Goal: Information Seeking & Learning: Understand process/instructions

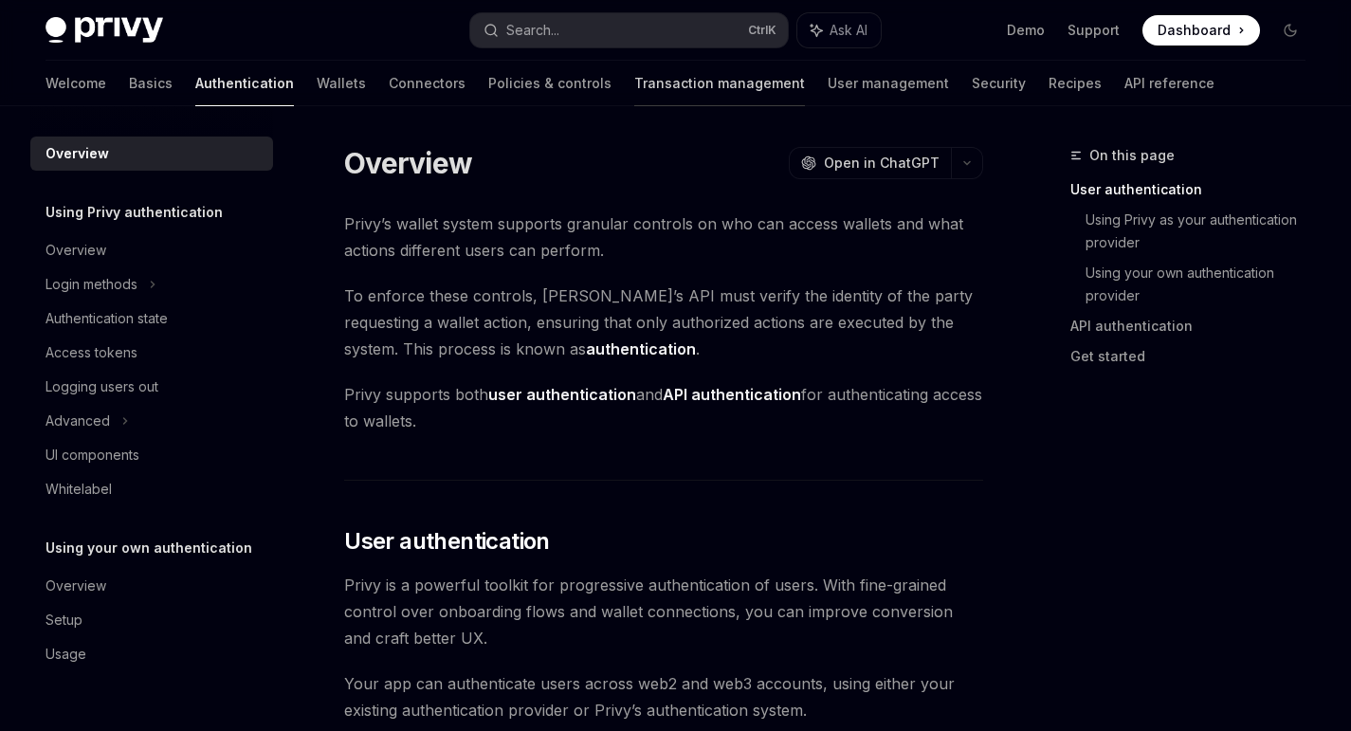
click at [634, 75] on link "Transaction management" at bounding box center [719, 84] width 171 height 46
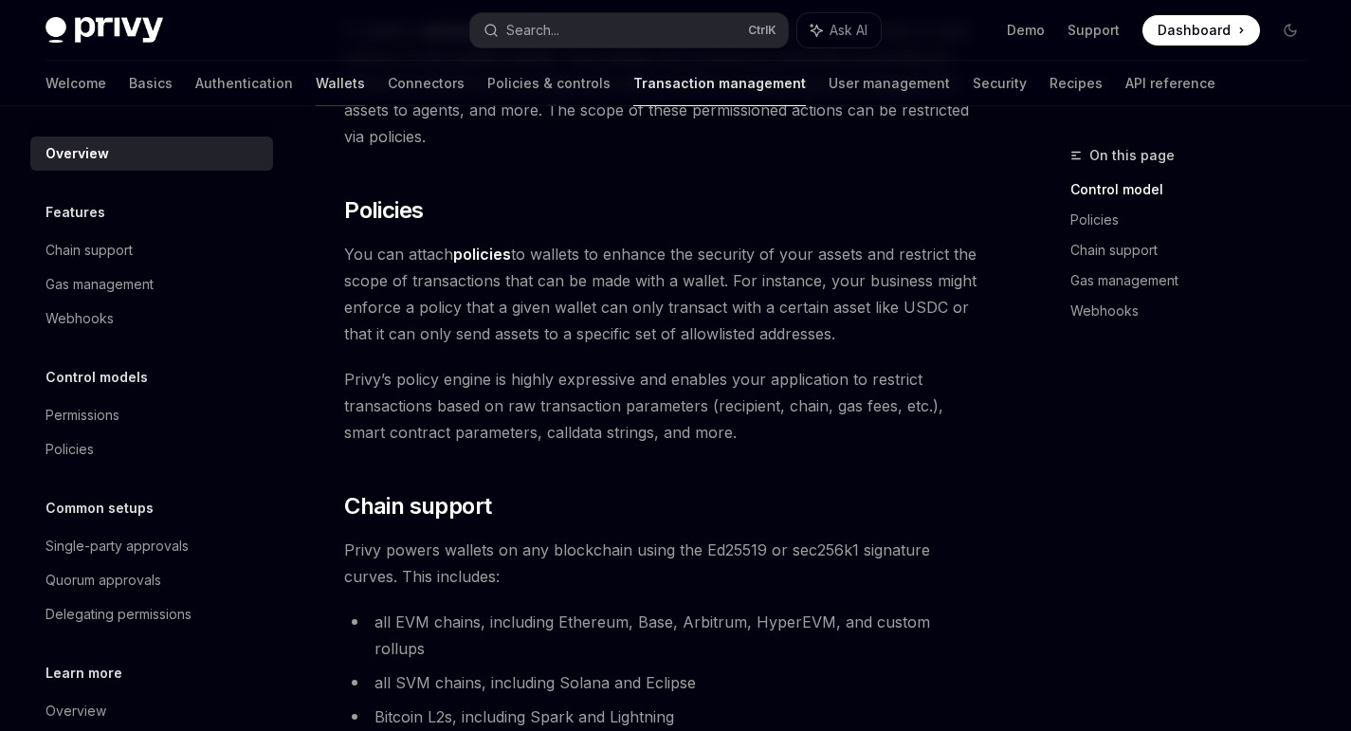
click at [316, 89] on link "Wallets" at bounding box center [340, 84] width 49 height 46
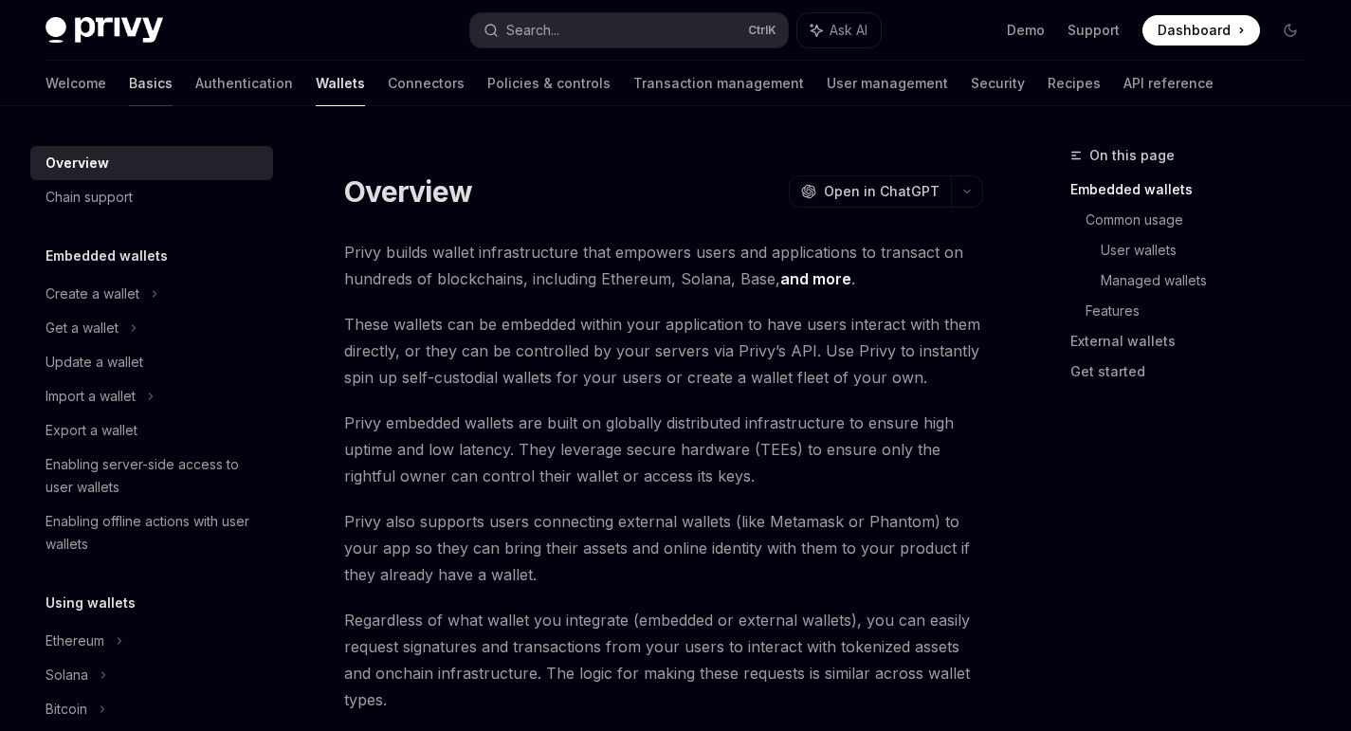
click at [129, 97] on link "Basics" at bounding box center [151, 84] width 44 height 46
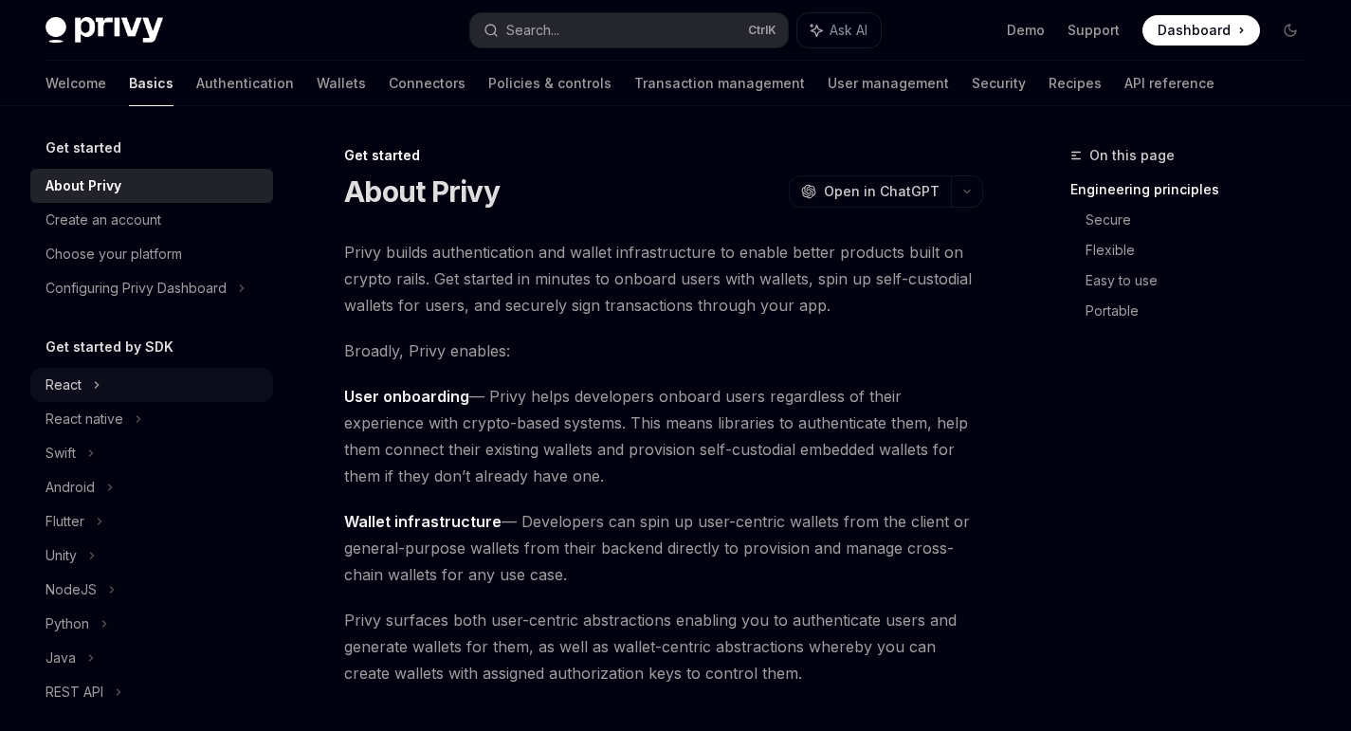
click at [87, 384] on div "React" at bounding box center [151, 385] width 243 height 34
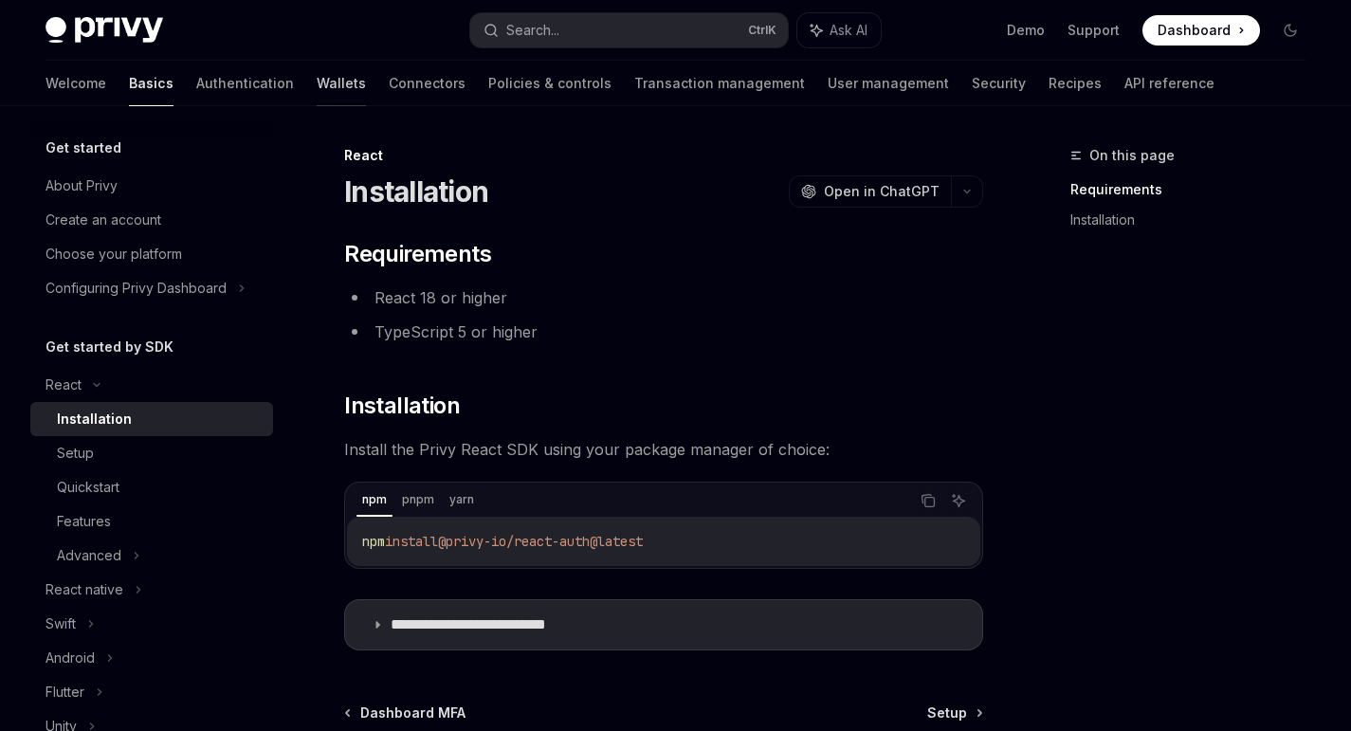
click at [317, 88] on link "Wallets" at bounding box center [341, 84] width 49 height 46
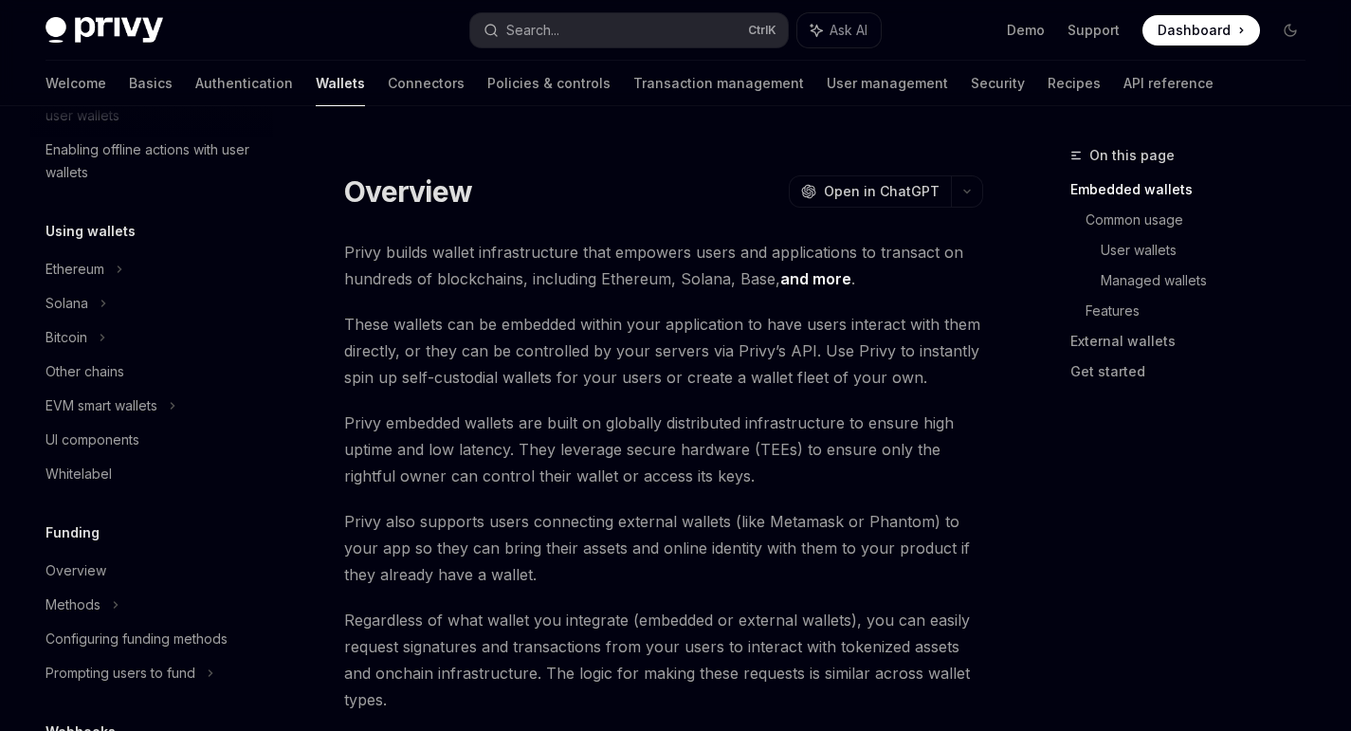
scroll to position [367, 0]
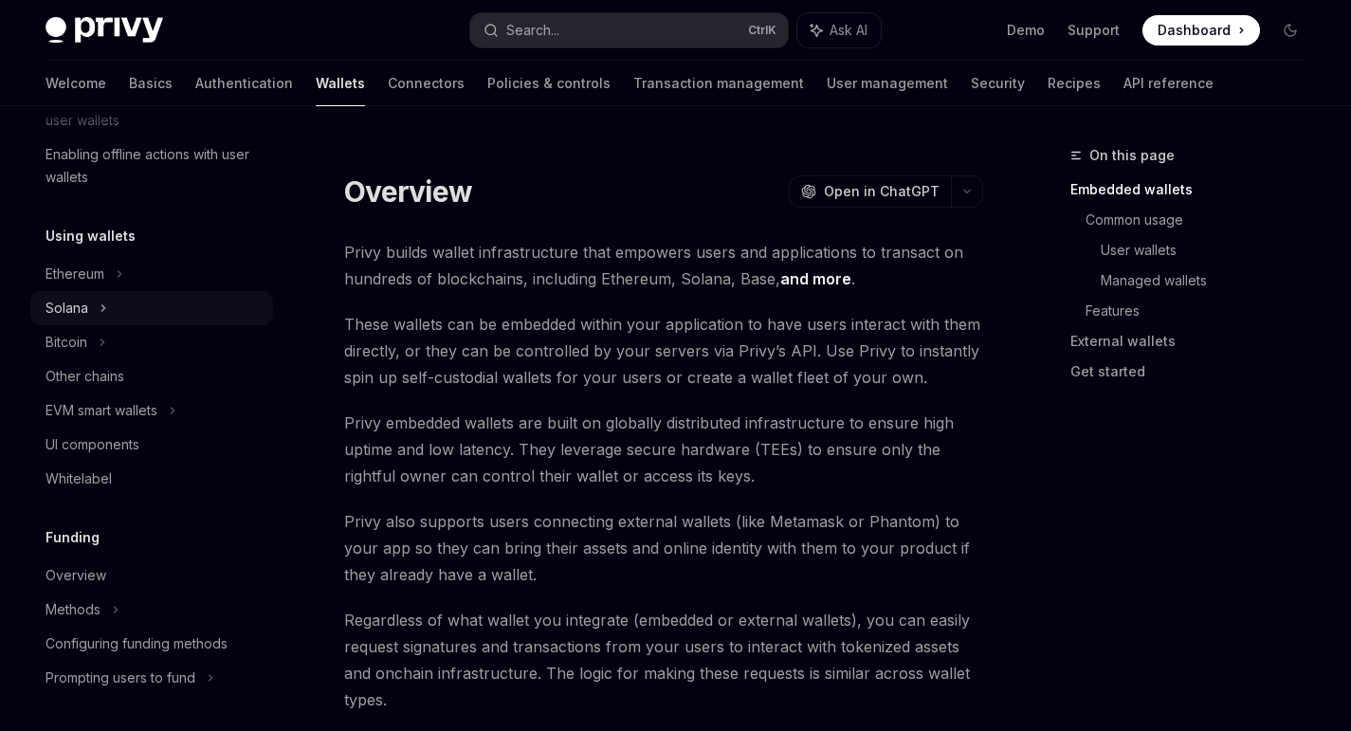
click at [104, 309] on icon at bounding box center [104, 308] width 8 height 23
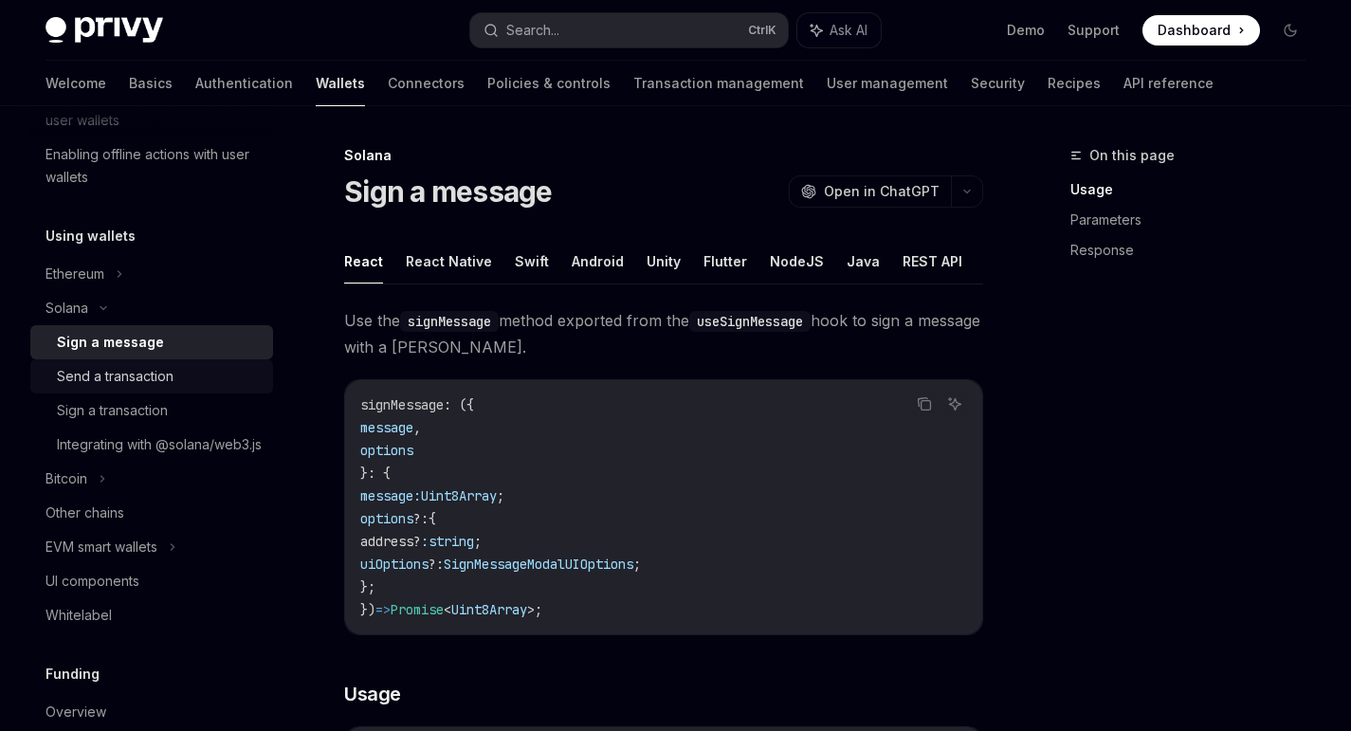
click at [178, 374] on div "Send a transaction" at bounding box center [159, 376] width 205 height 23
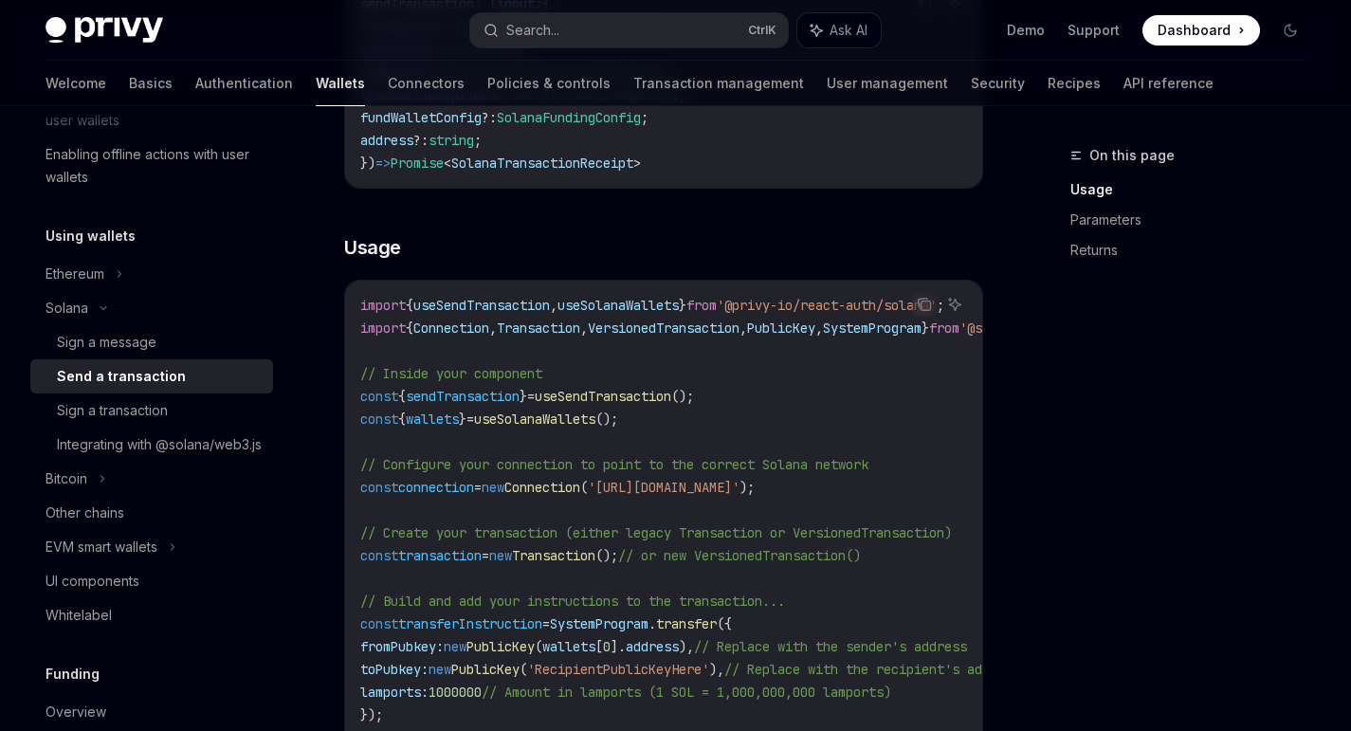
scroll to position [550, 0]
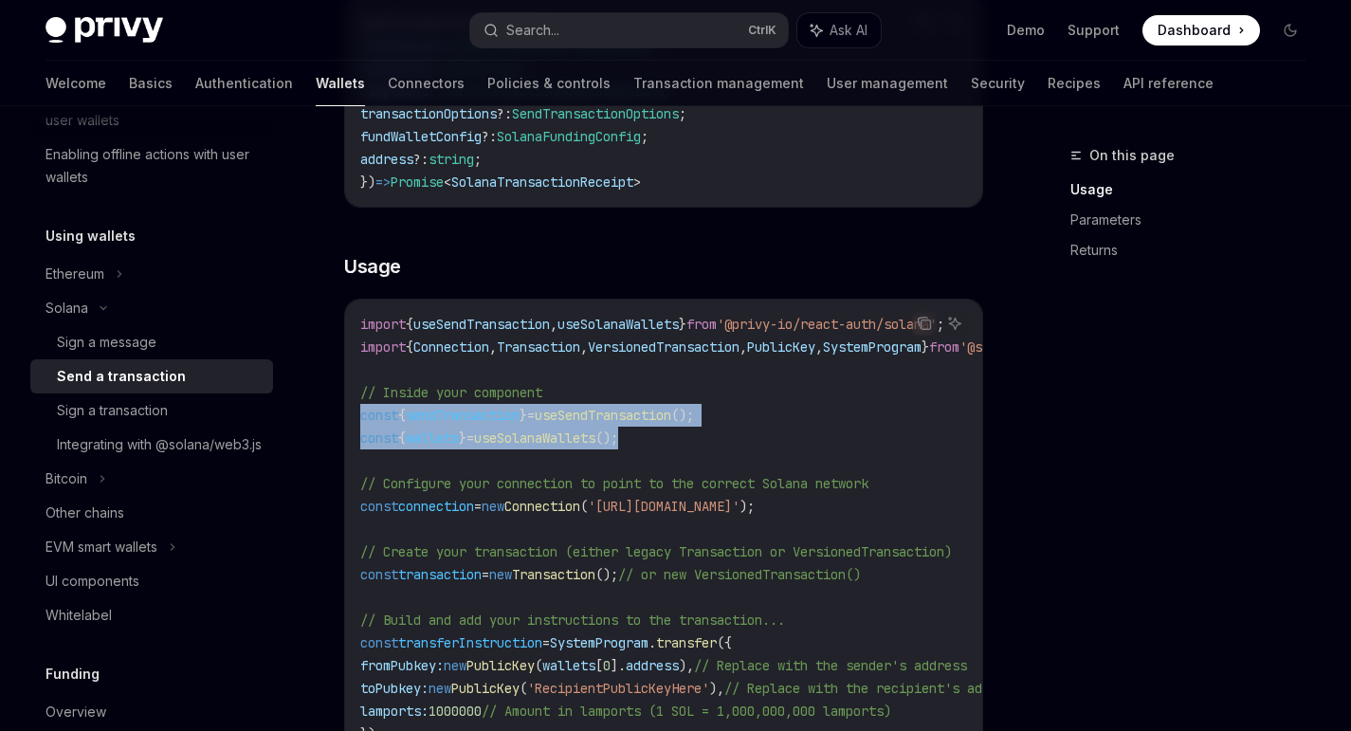
drag, startPoint x: 708, startPoint y: 419, endPoint x: 361, endPoint y: 386, distance: 348.5
click at [361, 386] on code "import { useSendTransaction , useSolanaWallets } from '@privy-io/react-auth/sol…" at bounding box center [860, 734] width 1001 height 842
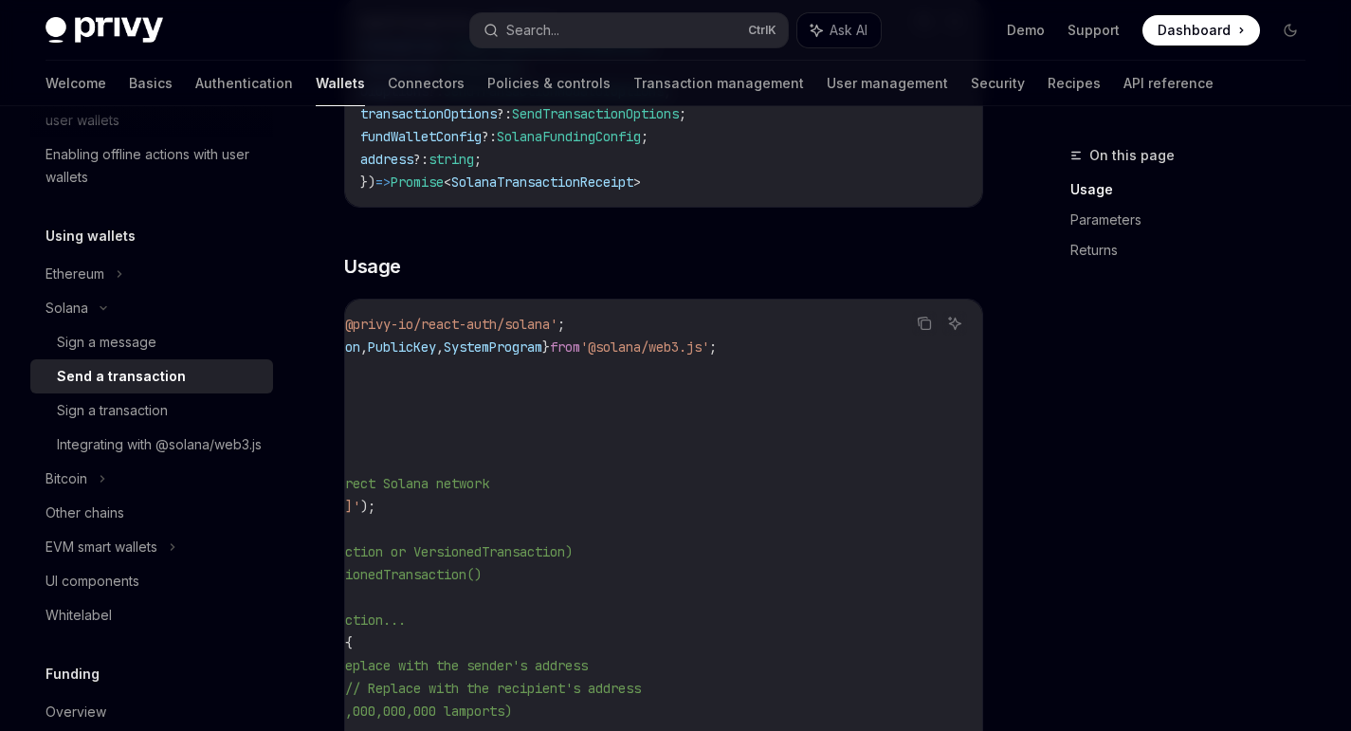
scroll to position [0, 0]
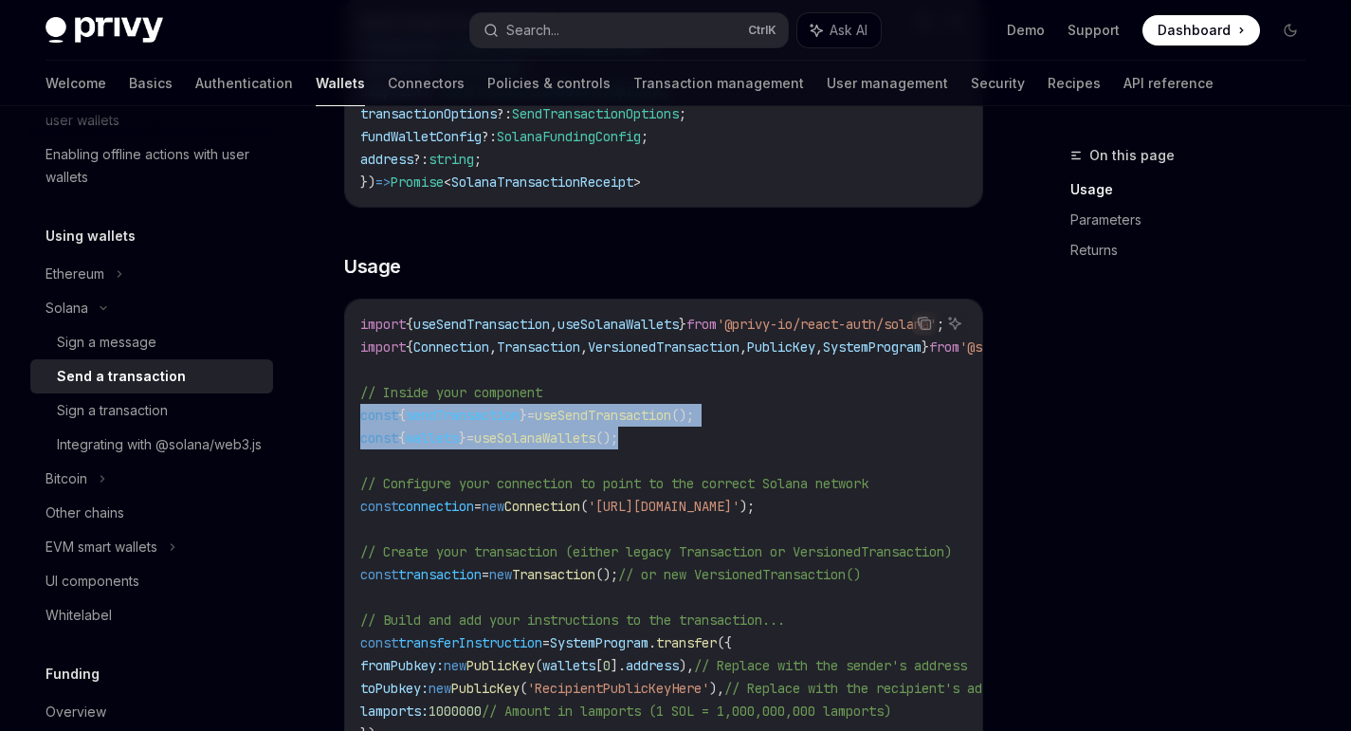
copy code "const { sendTransaction } = useSendTransaction (); const { wallets } = useSolan…"
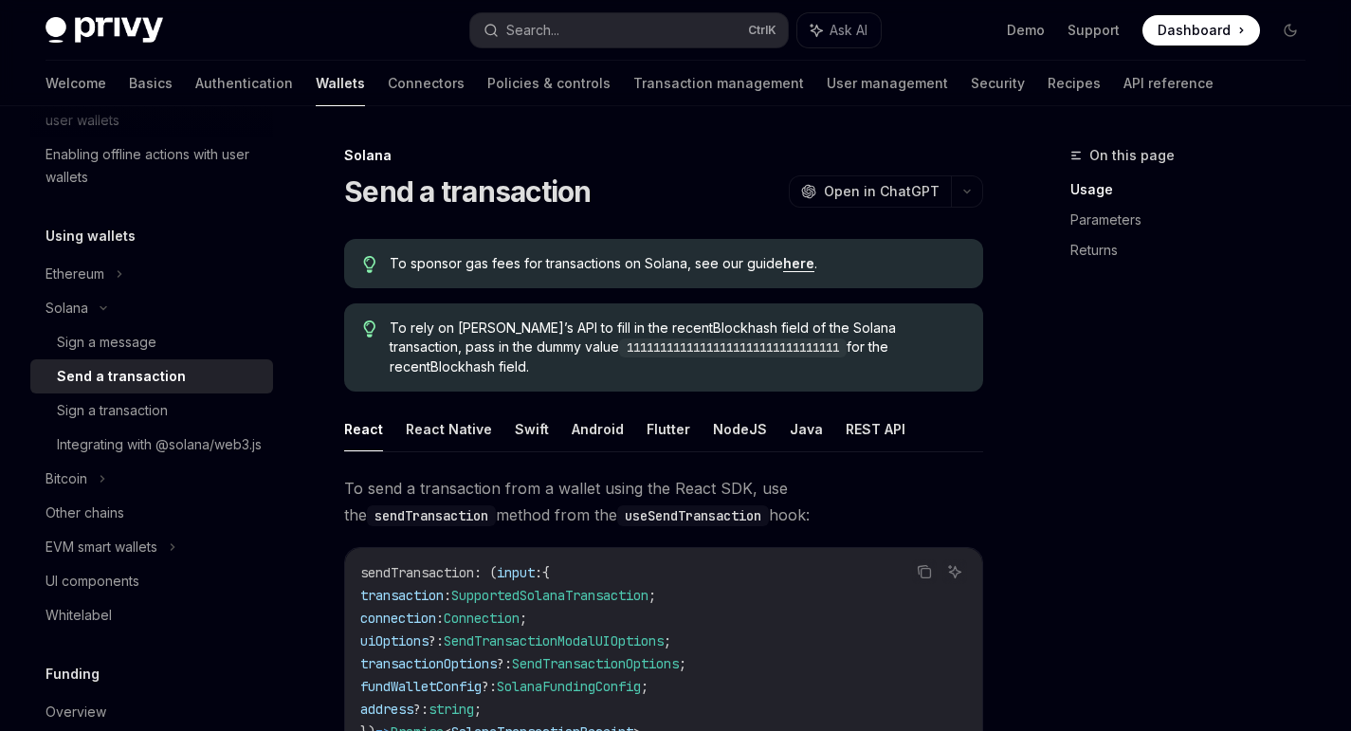
click at [347, 193] on h1 "Send a transaction" at bounding box center [467, 191] width 247 height 34
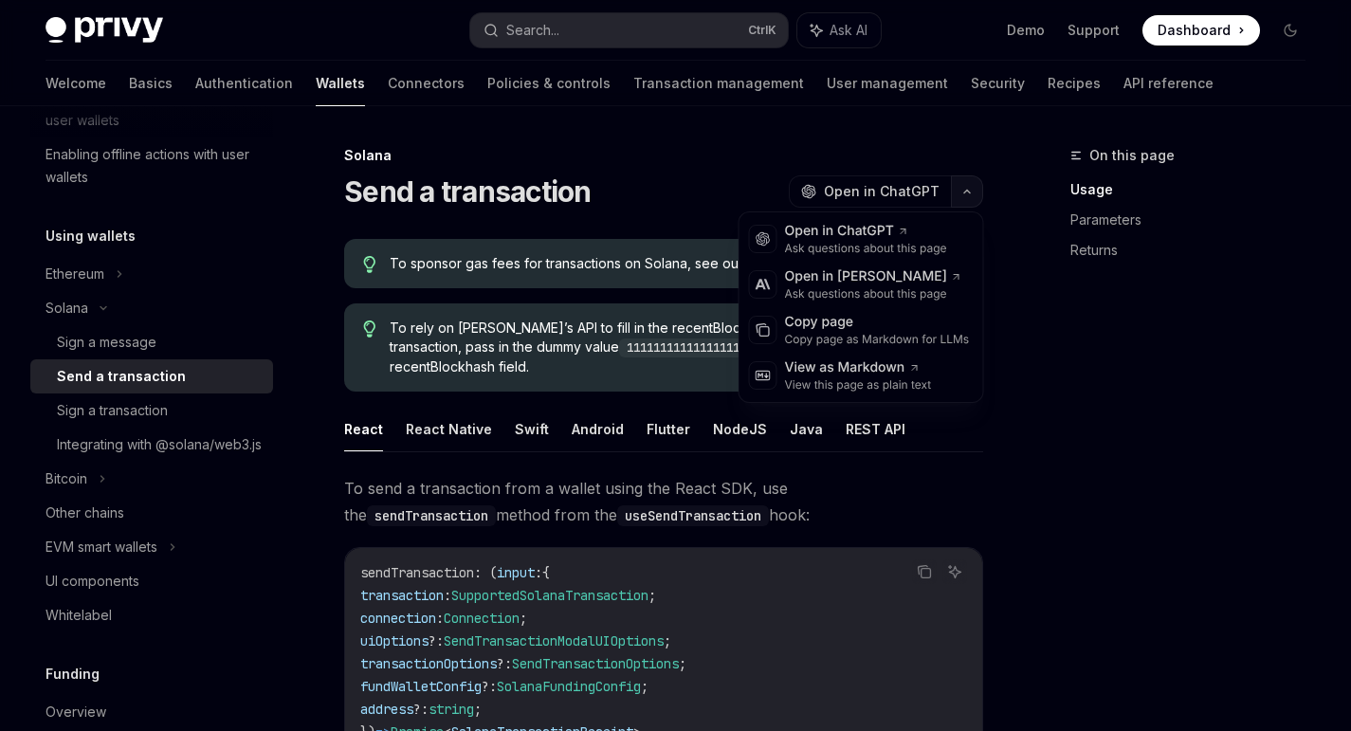
click at [955, 196] on button "button" at bounding box center [967, 191] width 32 height 32
click at [935, 327] on div "Copy page" at bounding box center [877, 322] width 185 height 19
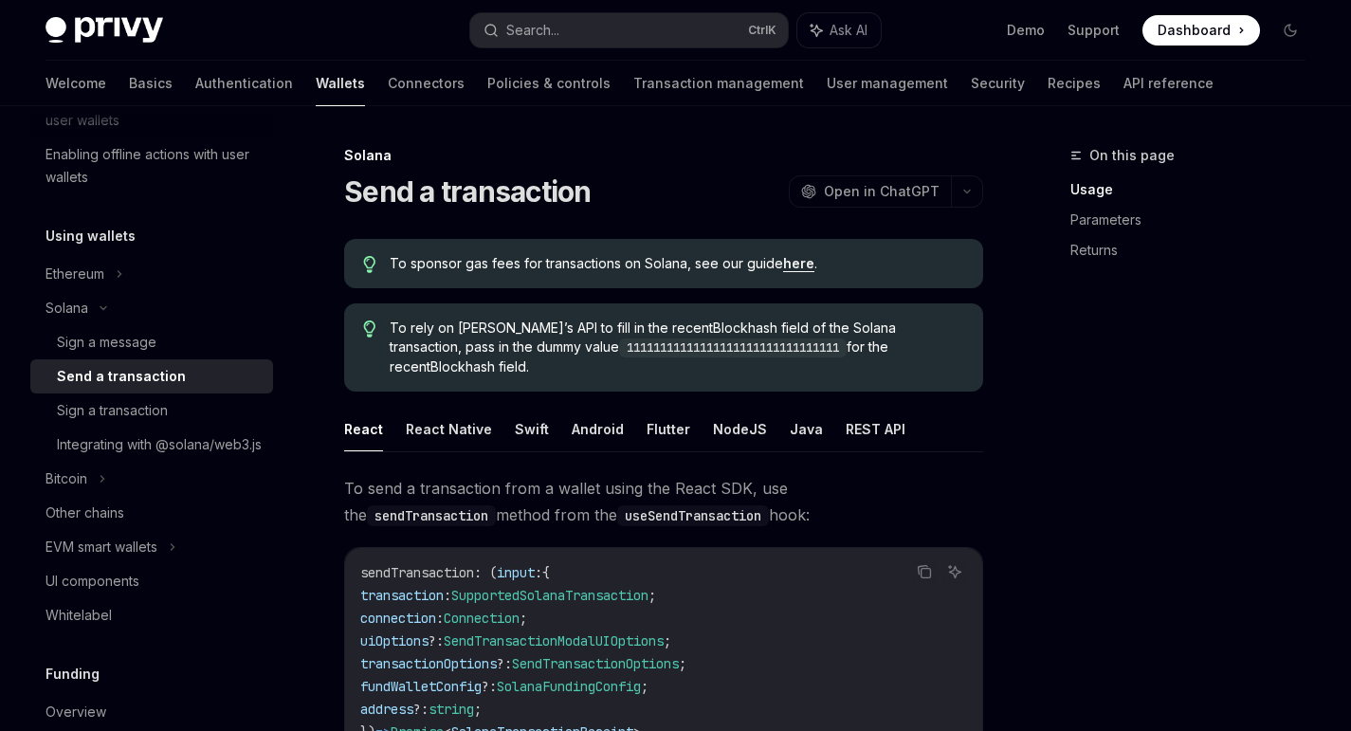
drag, startPoint x: 728, startPoint y: 349, endPoint x: 508, endPoint y: 355, distance: 220.0
click at [619, 355] on code "11111111111111111111111111111111" at bounding box center [733, 347] width 228 height 19
copy code "11111111111111111111111111111111"
click at [709, 475] on span "To send a transaction from a wallet using the React SDK, use the sendTransactio…" at bounding box center [663, 501] width 639 height 53
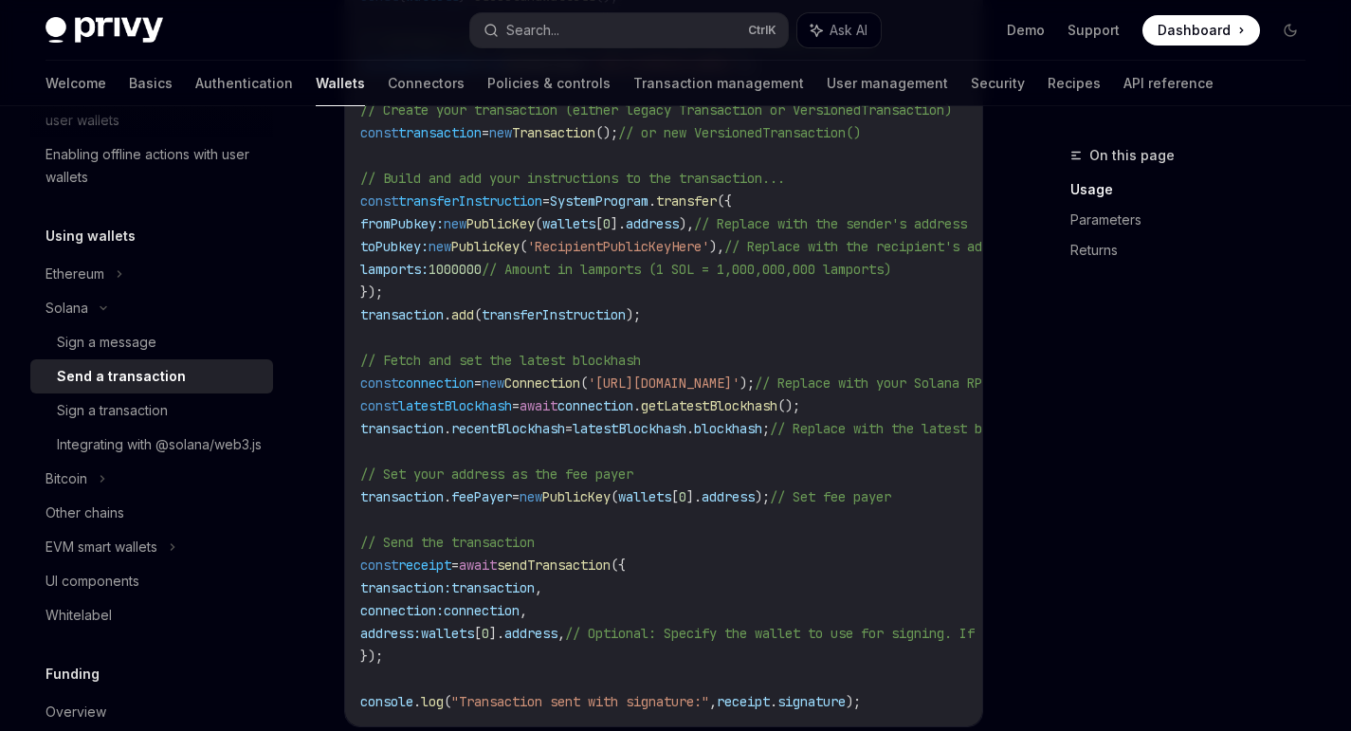
click at [728, 506] on code "import { useSendTransaction , useSolanaWallets } from '@privy-io/react-auth/sol…" at bounding box center [860, 292] width 1001 height 842
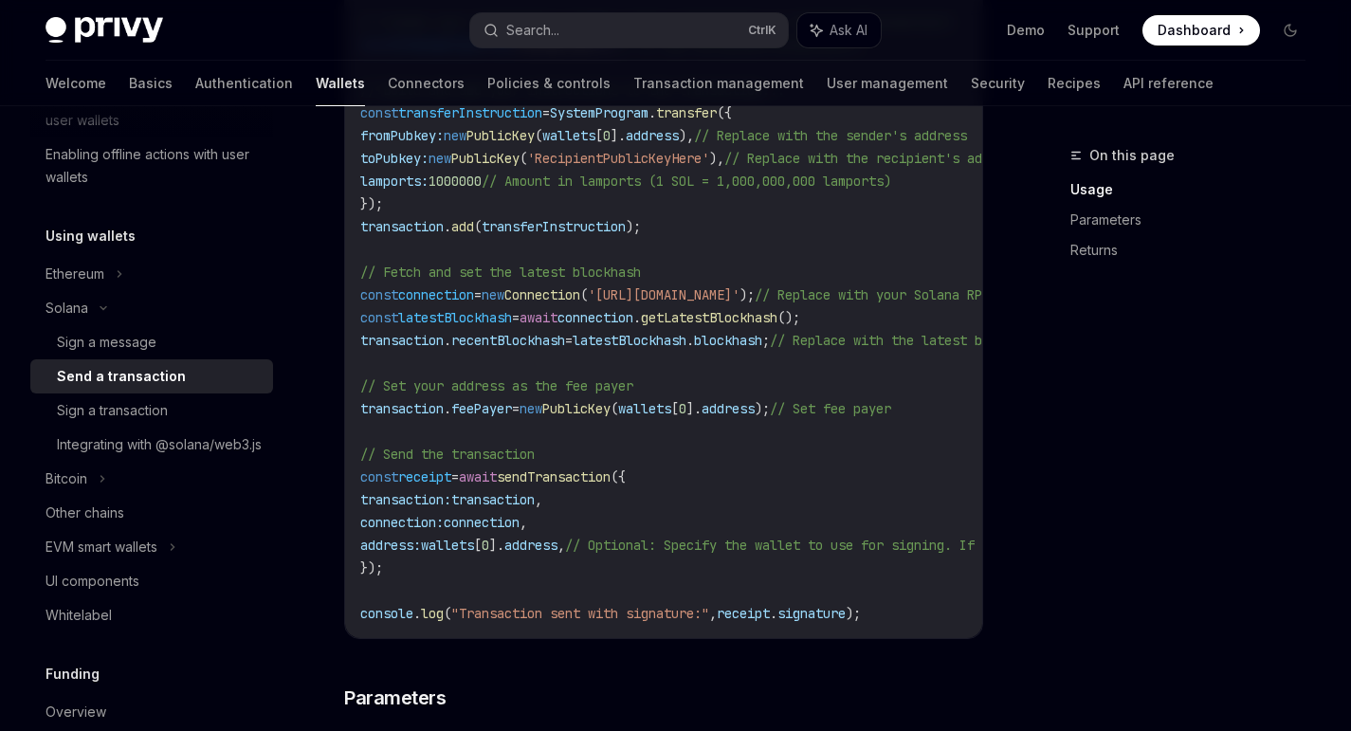
click at [1159, 424] on div "On this page Usage Parameters Returns" at bounding box center [1176, 437] width 288 height 587
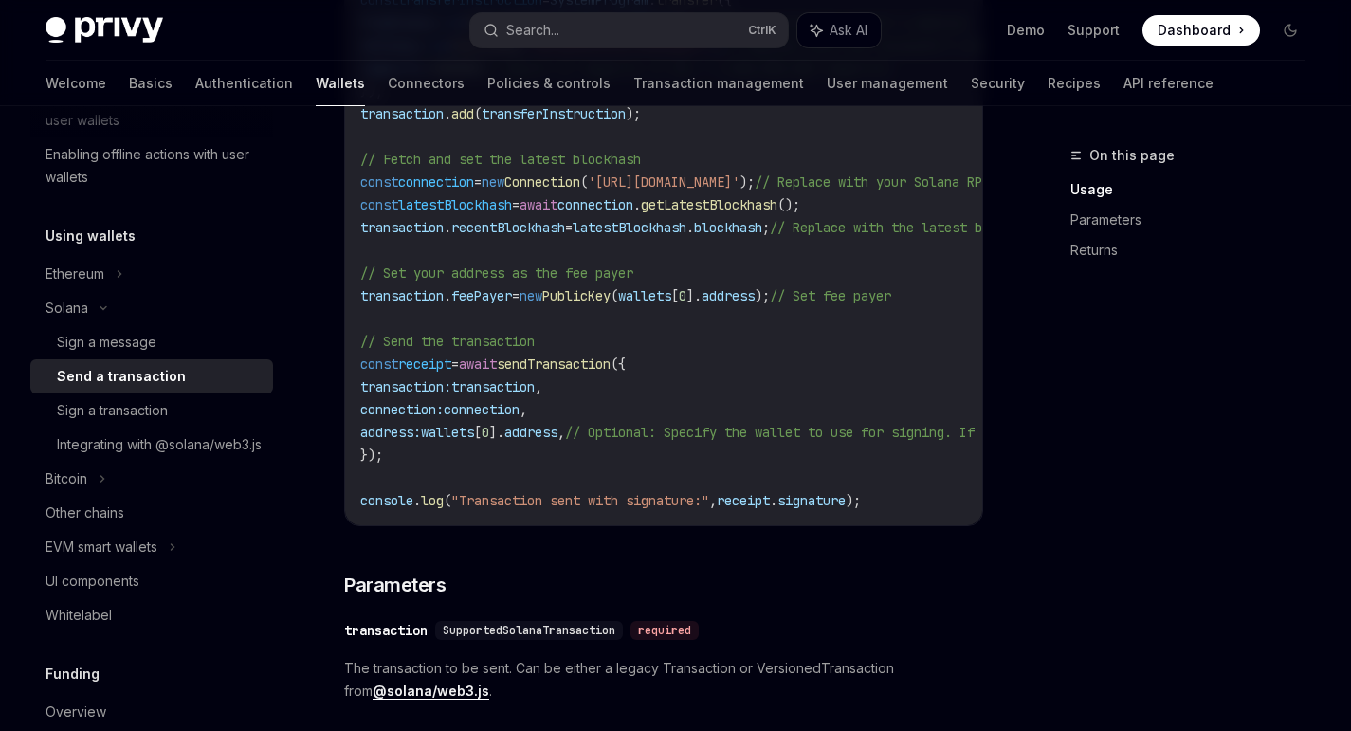
scroll to position [1199, 0]
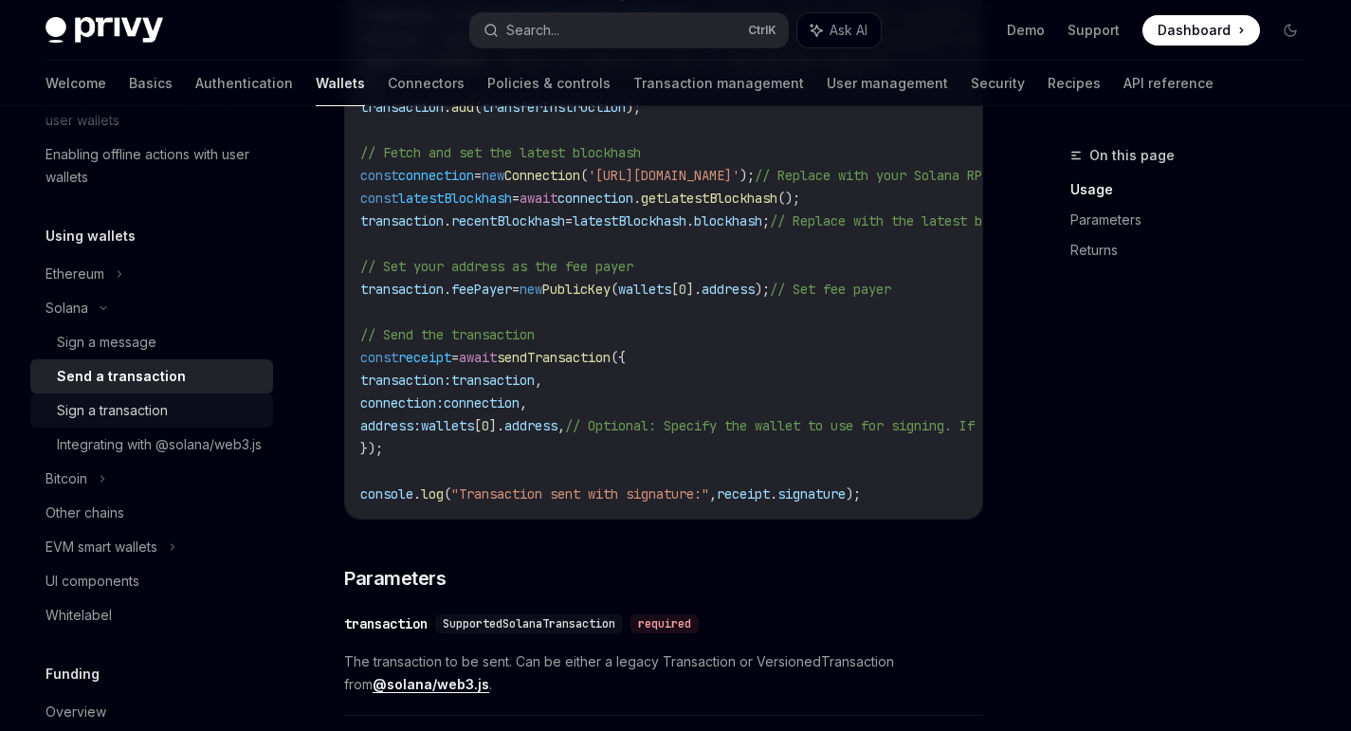
click at [182, 414] on div "Sign a transaction" at bounding box center [159, 410] width 205 height 23
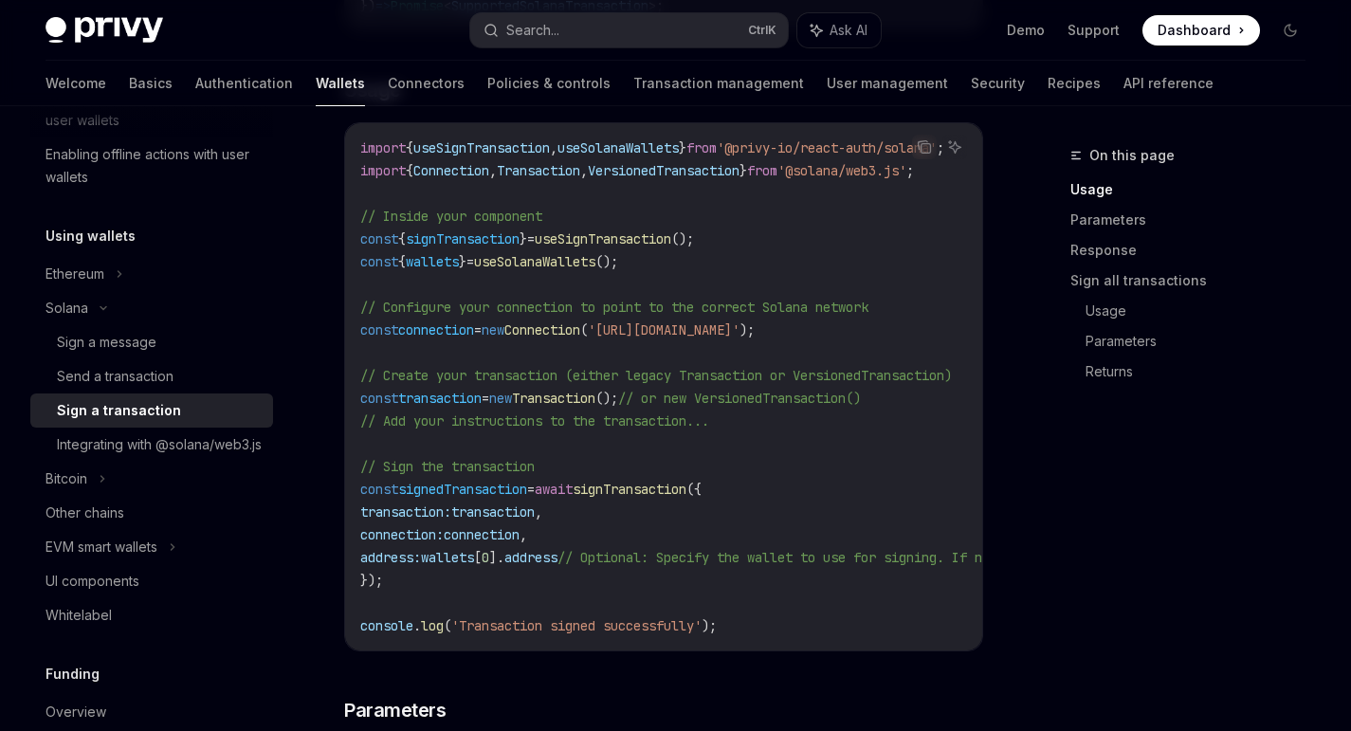
scroll to position [586, 0]
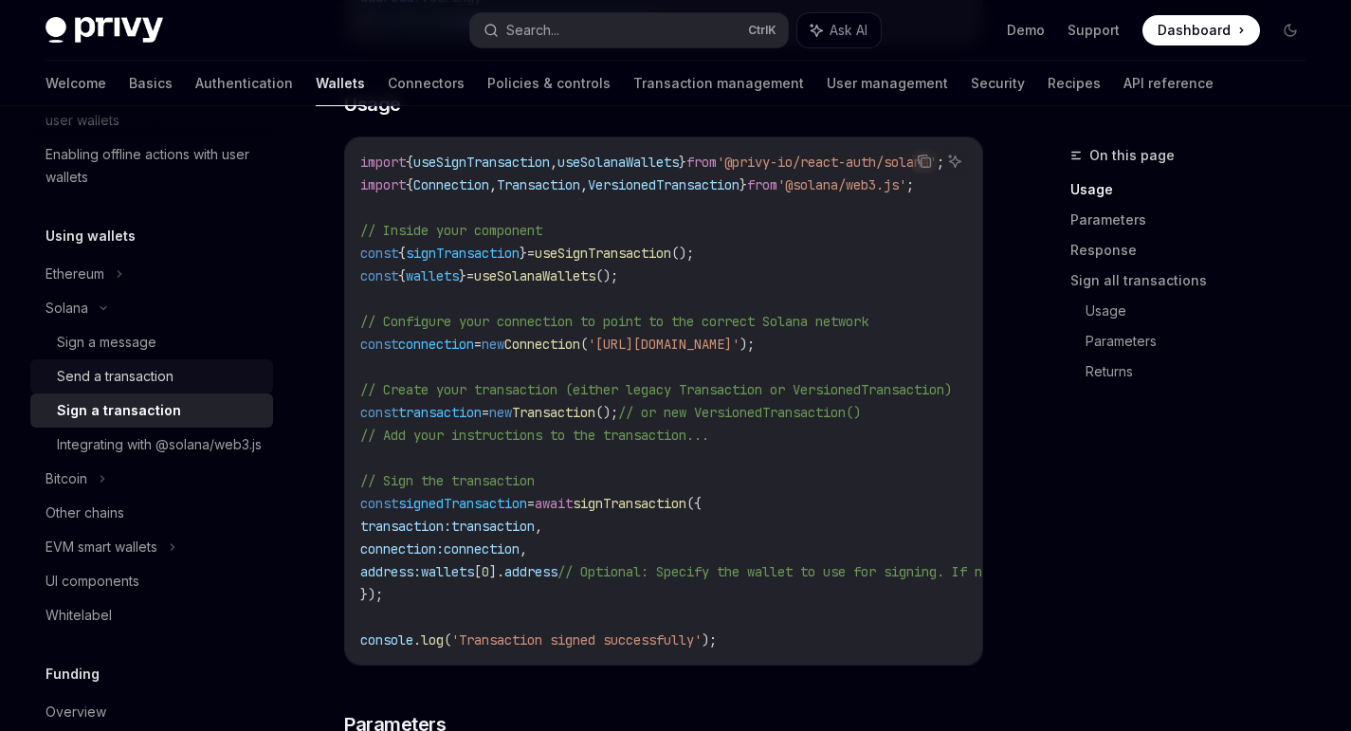
click at [130, 377] on div "Send a transaction" at bounding box center [115, 376] width 117 height 23
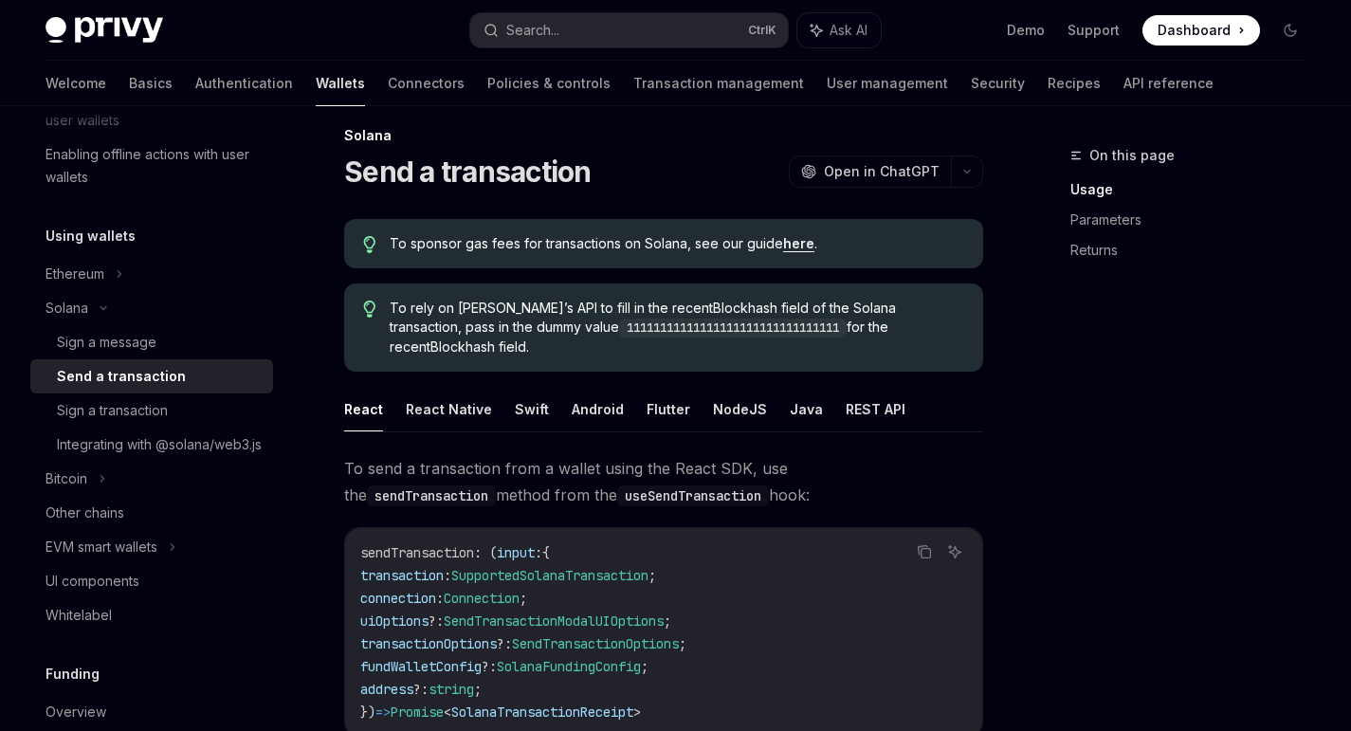
scroll to position [11, 0]
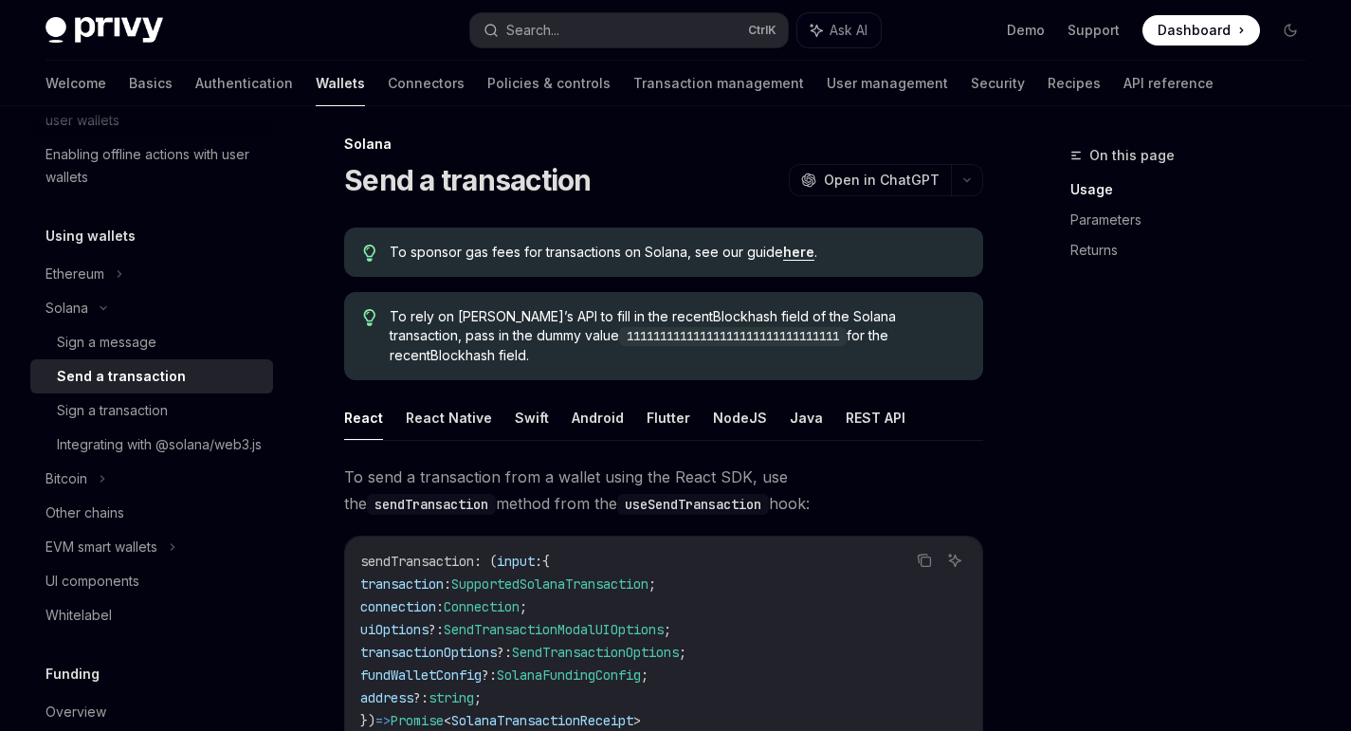
click at [697, 336] on code "11111111111111111111111111111111" at bounding box center [733, 336] width 228 height 19
copy code "11111111111111111111111111111111"
click at [756, 409] on ul "React React Native Swift Android Flutter NodeJS Java REST API" at bounding box center [663, 418] width 639 height 46
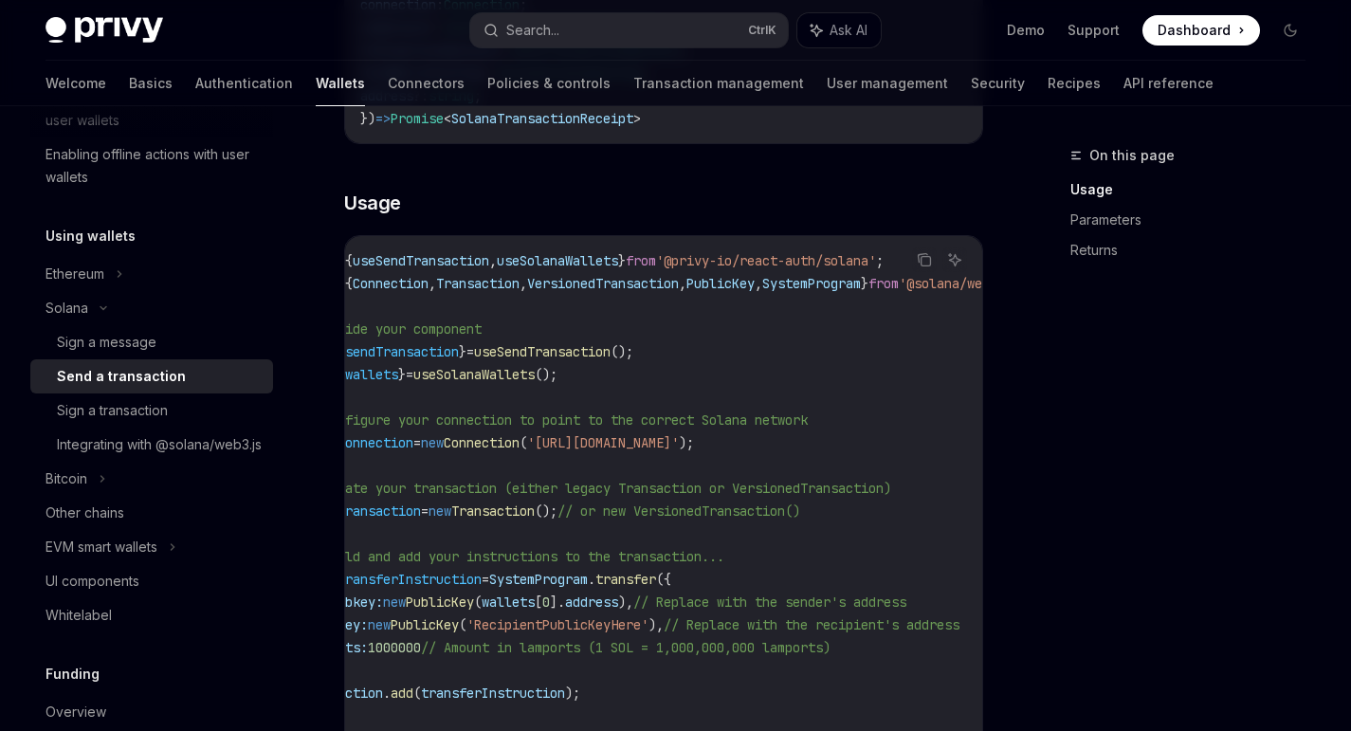
scroll to position [0, 0]
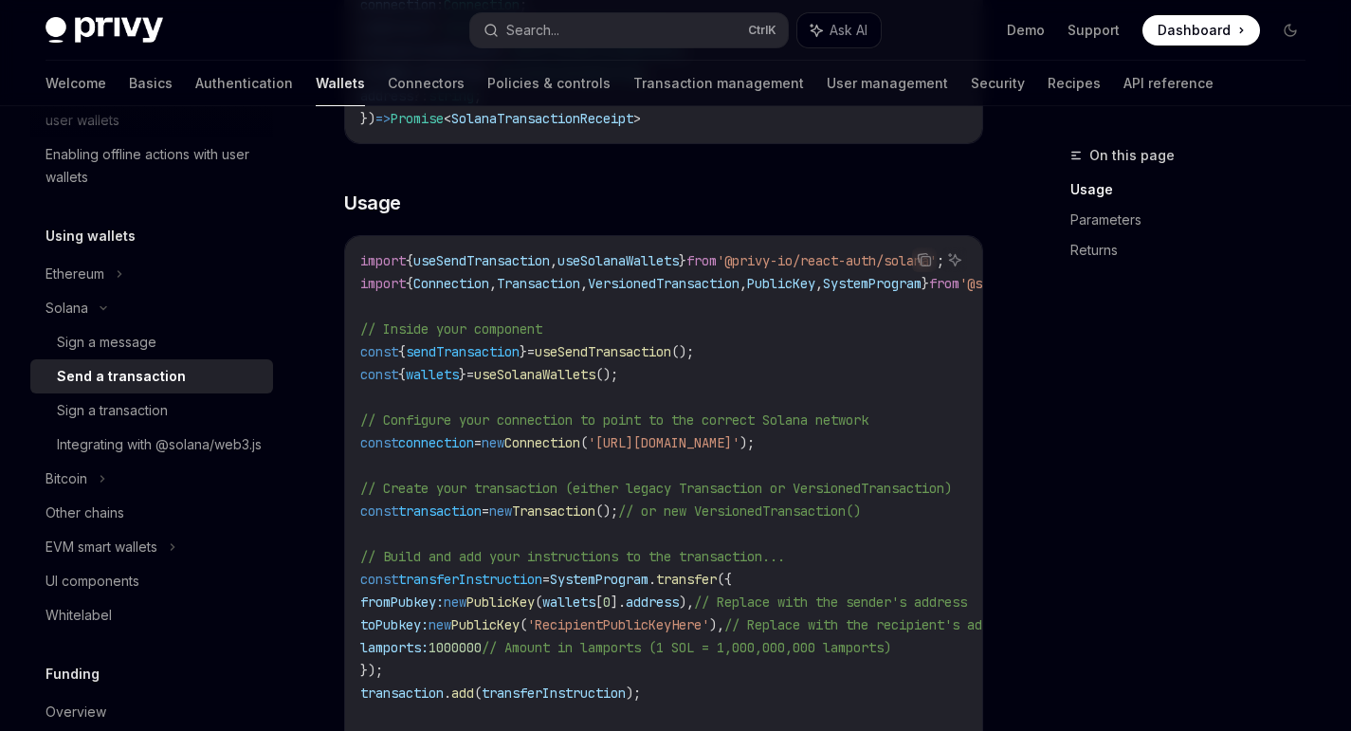
click at [772, 442] on code "import { useSendTransaction , useSolanaWallets } from '@privy-io/react-auth/sol…" at bounding box center [860, 670] width 1001 height 842
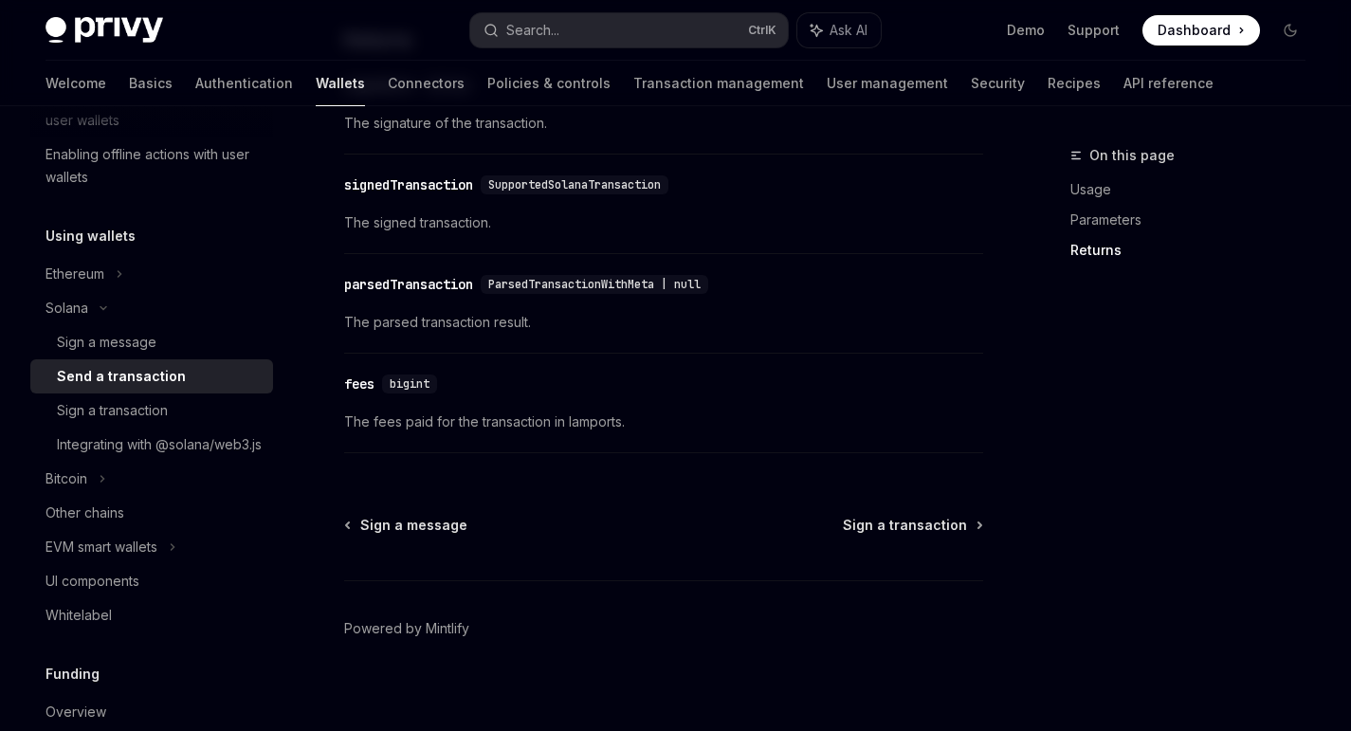
scroll to position [2577, 0]
click at [231, 415] on div "Sign a transaction" at bounding box center [159, 410] width 205 height 23
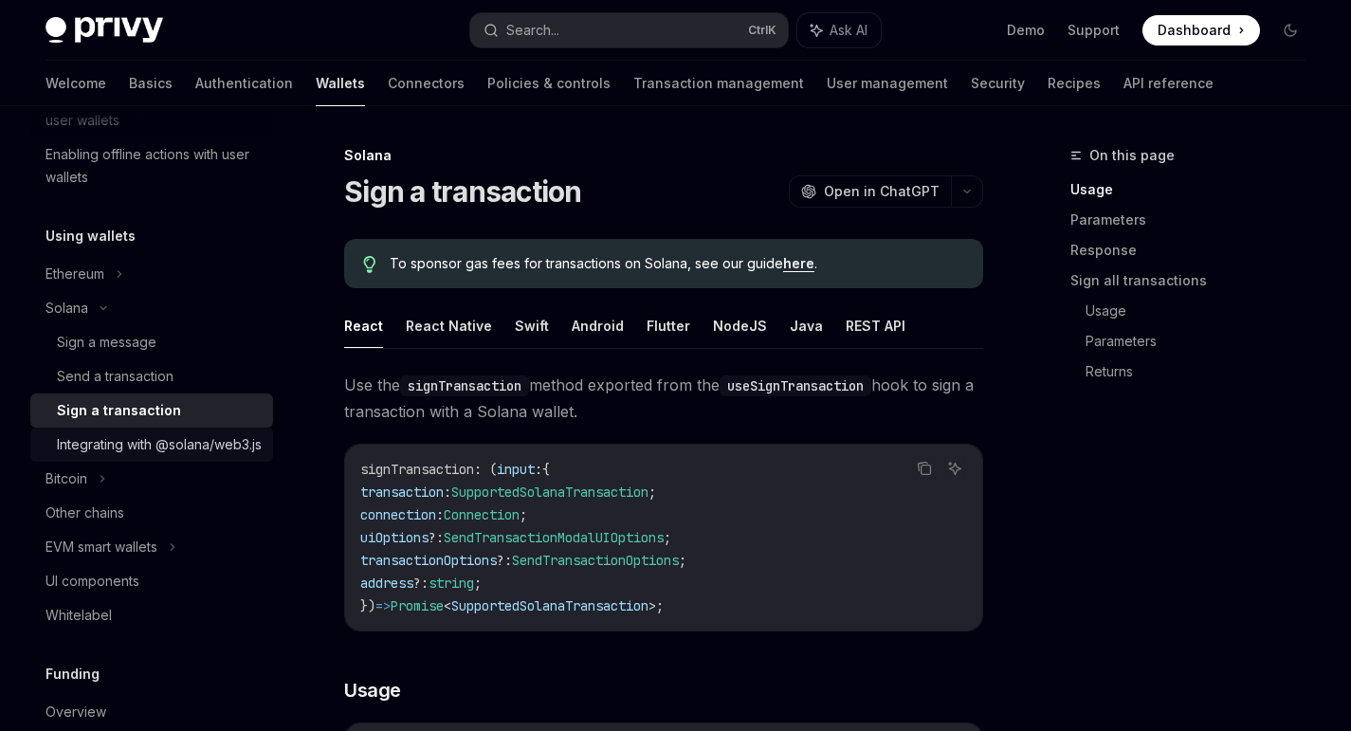
click at [214, 448] on div "Integrating with @solana/web3.js" at bounding box center [159, 444] width 205 height 23
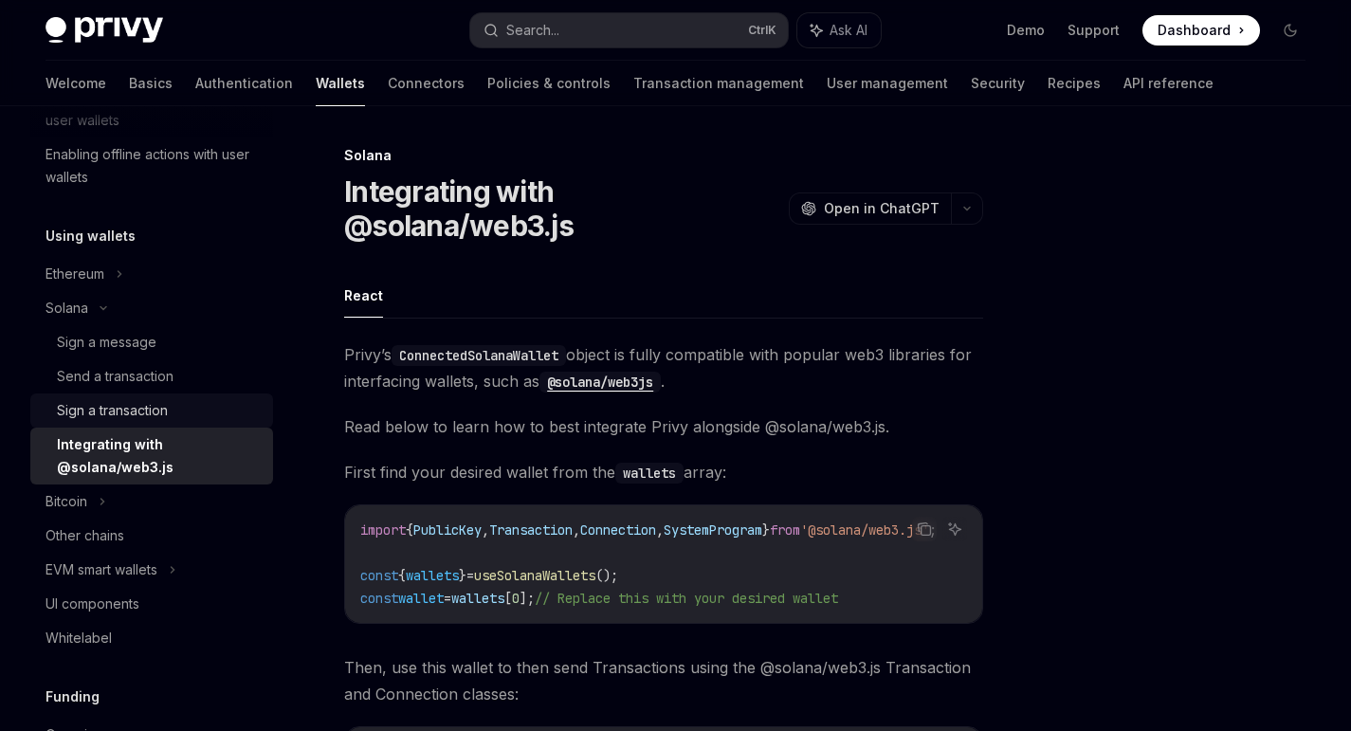
click at [198, 412] on div "Sign a transaction" at bounding box center [159, 410] width 205 height 23
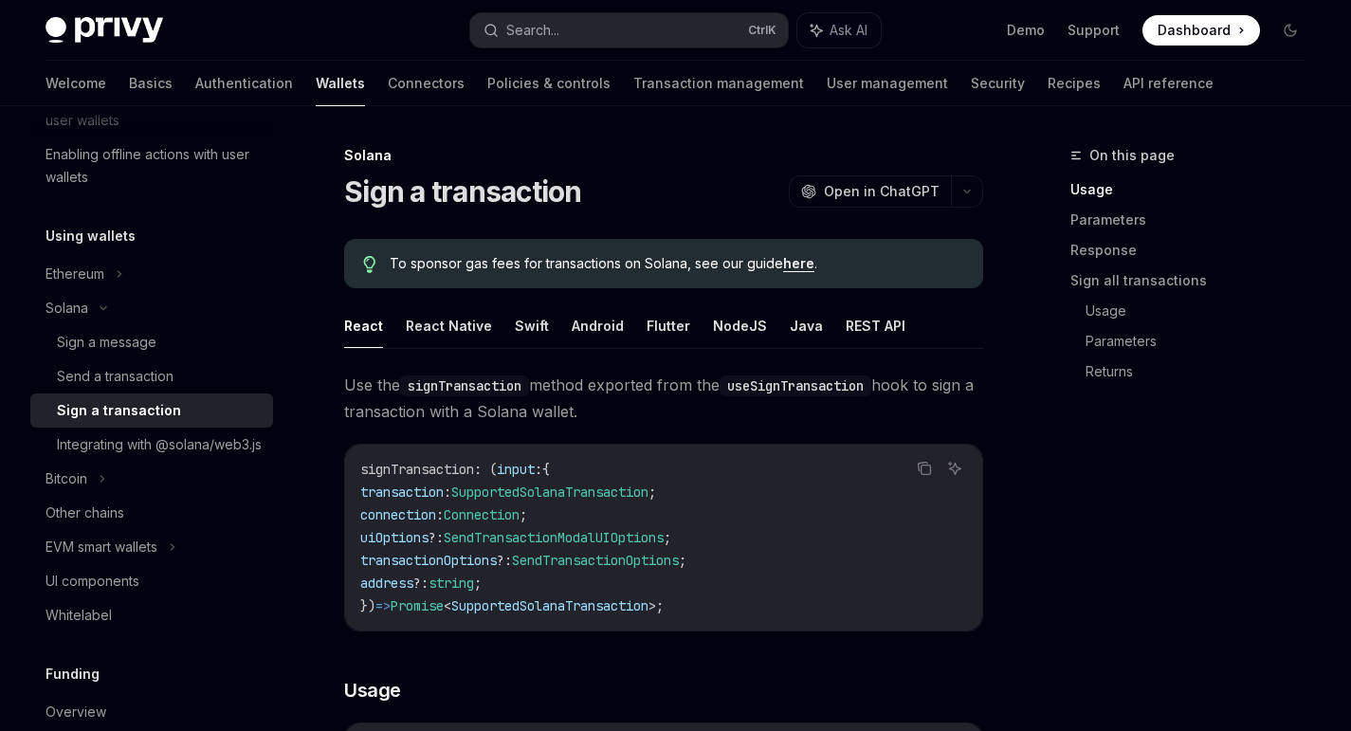
click at [871, 393] on code "useSignTransaction" at bounding box center [795, 385] width 152 height 21
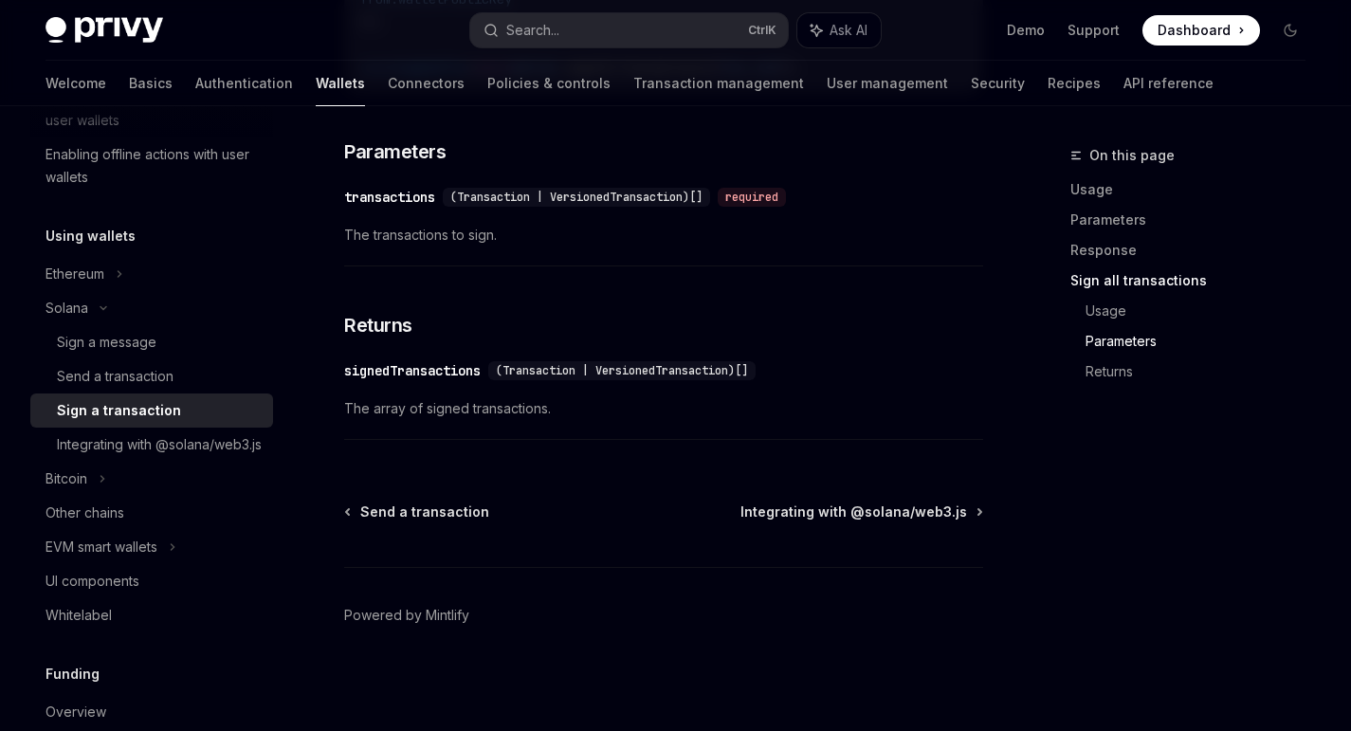
scroll to position [3070, 0]
click at [843, 521] on div "Send a transaction Integrating with @solana/web3.js Powered by [PERSON_NAME]" at bounding box center [663, 616] width 639 height 228
click at [832, 515] on span "Integrating with @solana/web3.js" at bounding box center [853, 511] width 227 height 19
type textarea "*"
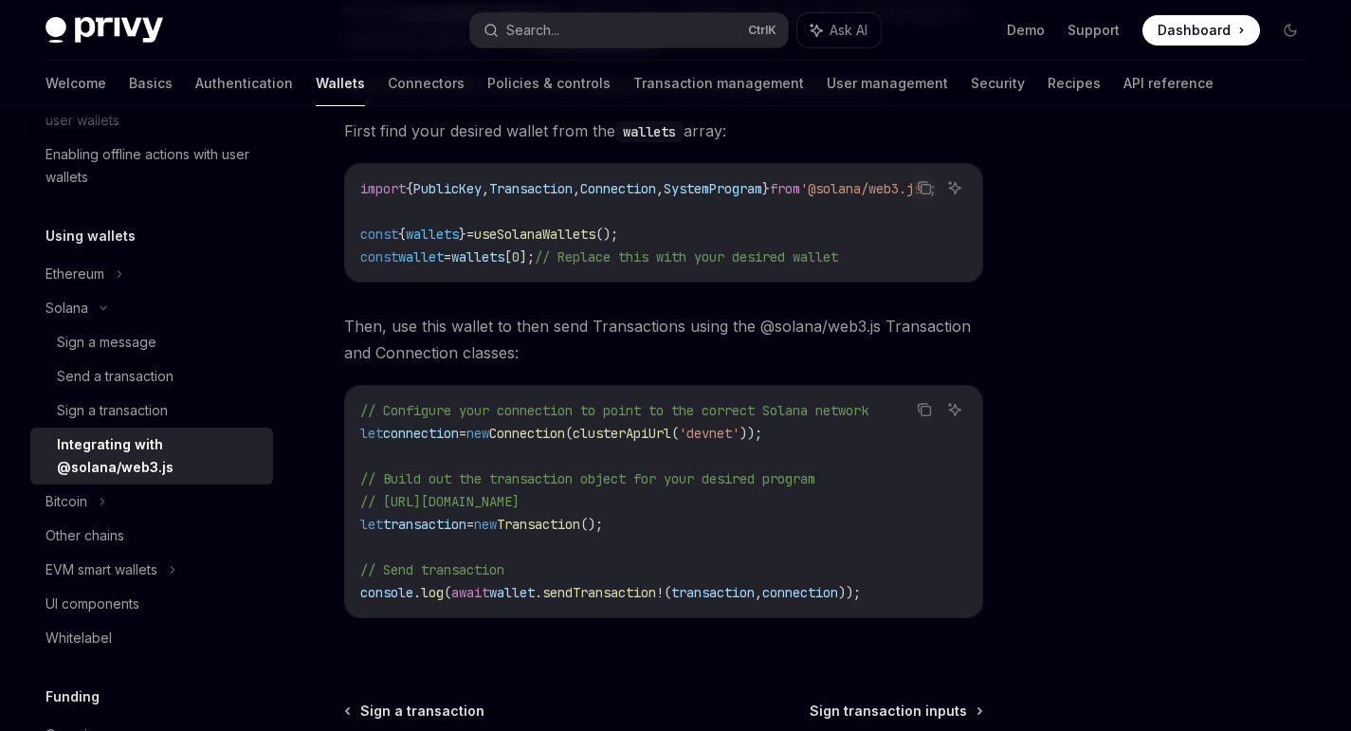
scroll to position [337, 0]
